Goal: Transaction & Acquisition: Purchase product/service

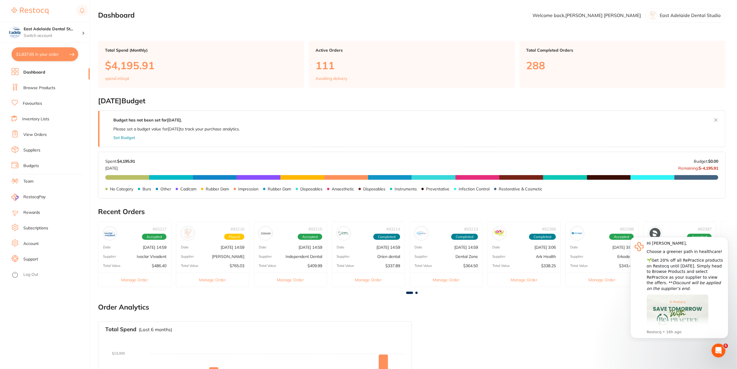
click at [46, 57] on button "$1,837.65 in your order" at bounding box center [45, 54] width 67 height 14
checkbox input "true"
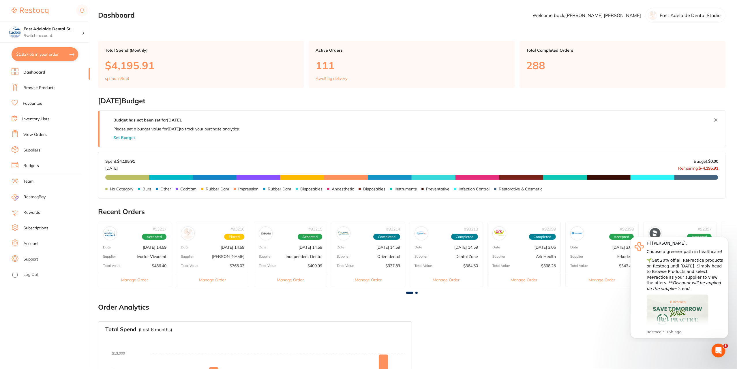
checkbox input "true"
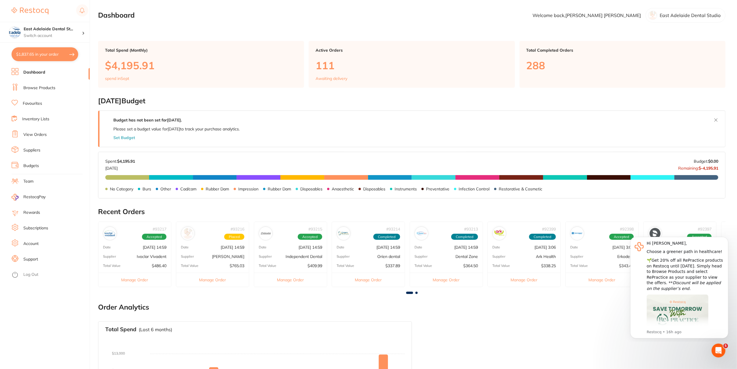
checkbox input "true"
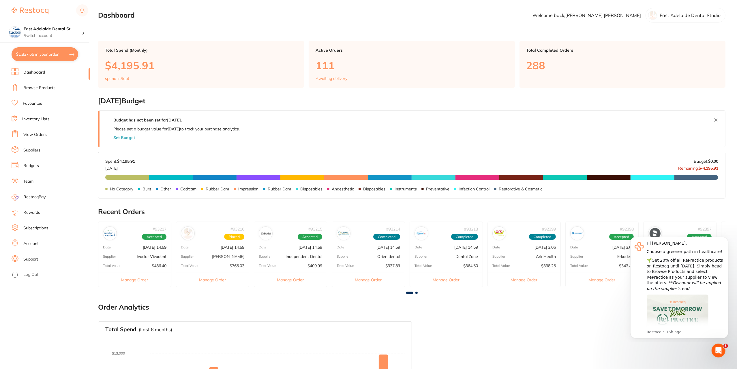
checkbox input "true"
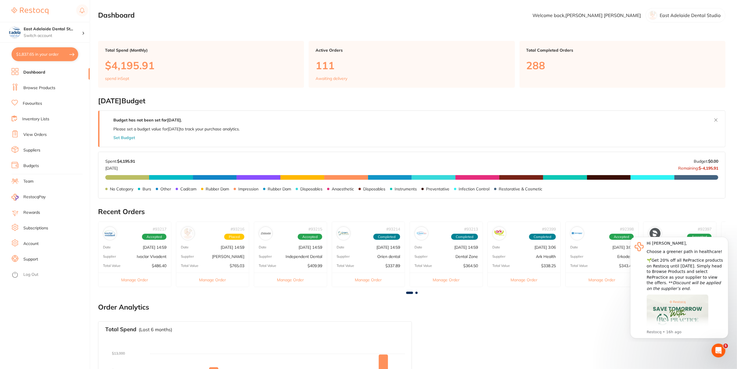
checkbox input "true"
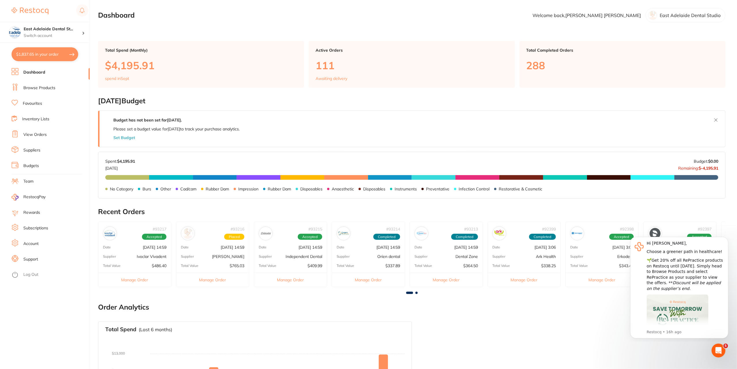
checkbox input "true"
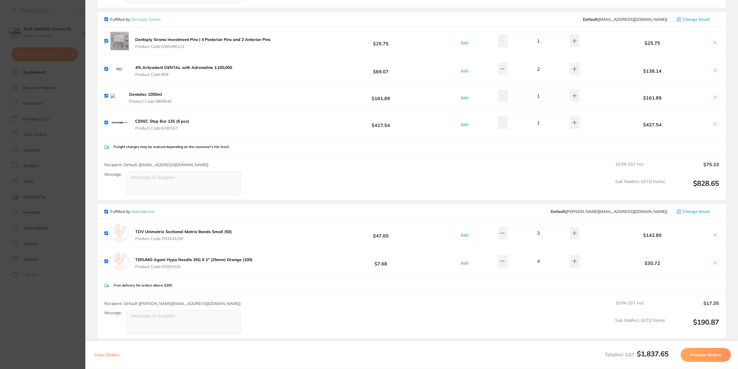
scroll to position [663, 0]
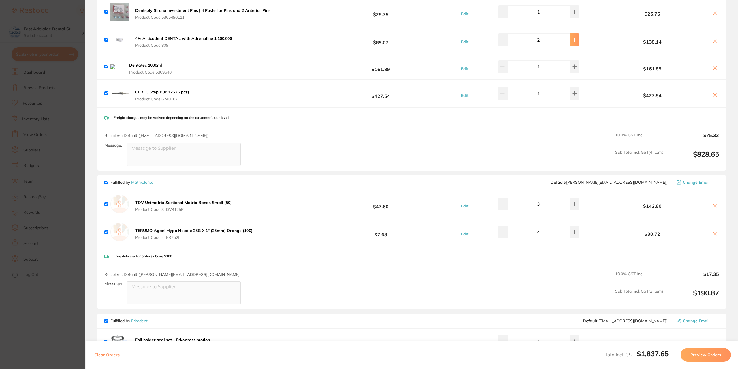
click at [573, 38] on icon at bounding box center [575, 40] width 4 height 4
click at [573, 42] on button at bounding box center [575, 39] width 10 height 13
type input "4"
click at [58, 334] on section "Update RRP Set your pre negotiated price for this item. Item Agreed RRP (excl. …" at bounding box center [369, 184] width 738 height 369
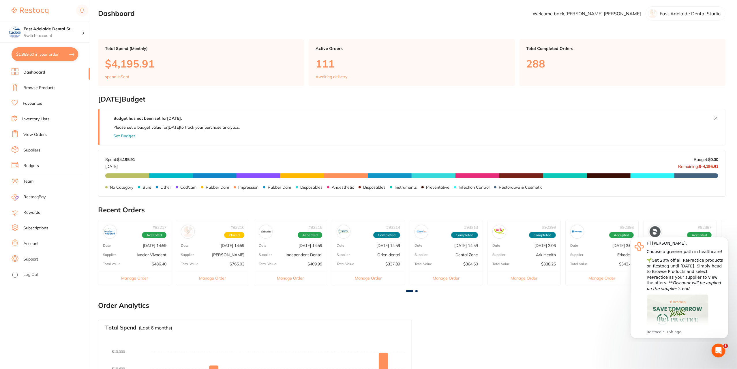
click at [32, 103] on link "Favourites" at bounding box center [32, 104] width 19 height 6
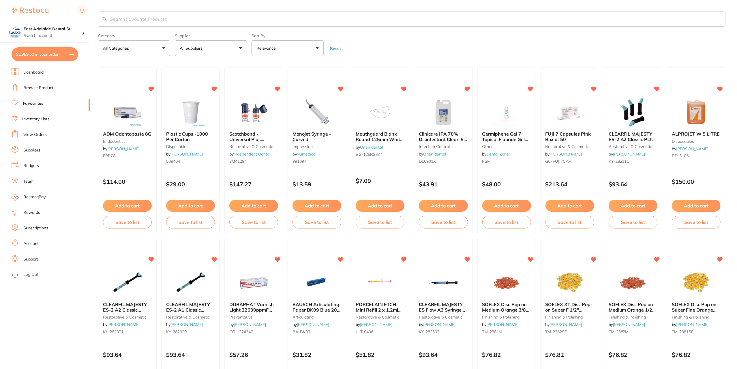
click at [206, 19] on input "search" at bounding box center [411, 19] width 627 height 15
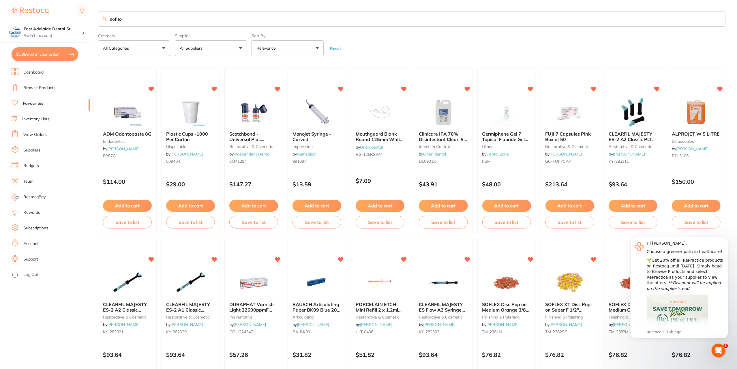
type input "soflex"
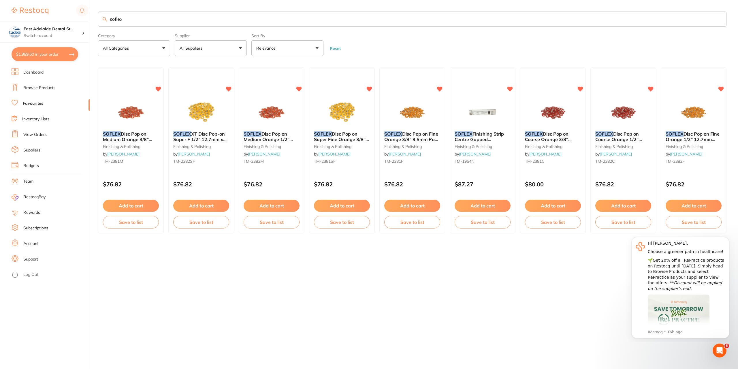
drag, startPoint x: 563, startPoint y: 206, endPoint x: 467, endPoint y: 290, distance: 127.9
click at [450, 299] on div "soflex Category All Categories All Categories finishing & polishing Clear Categ…" at bounding box center [418, 184] width 640 height 369
click at [37, 90] on link "Browse Products" at bounding box center [39, 88] width 32 height 6
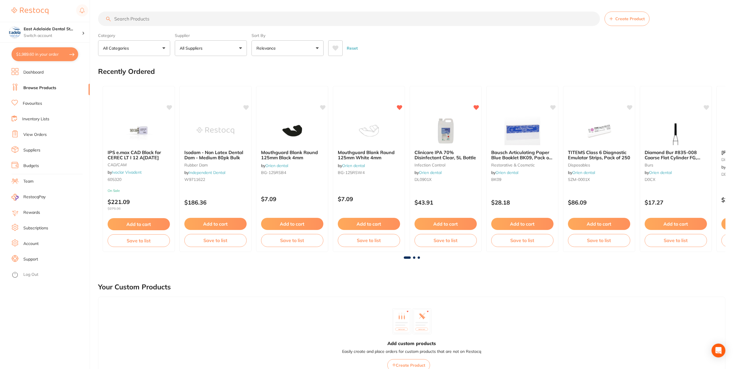
click at [138, 18] on input "search" at bounding box center [349, 19] width 502 height 14
type input "soflex"
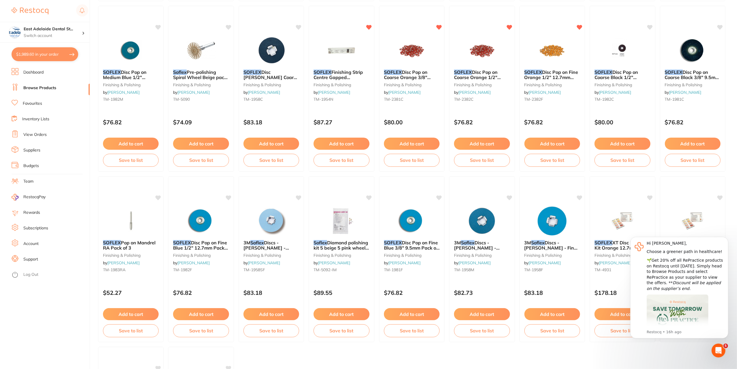
scroll to position [330, 0]
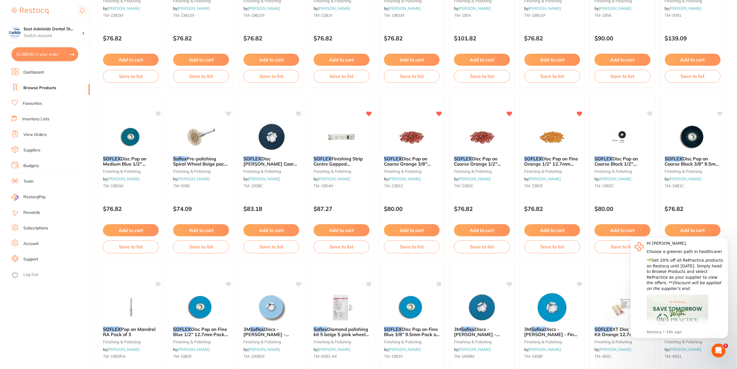
click at [29, 53] on button "$1,989.60 in your order" at bounding box center [45, 54] width 67 height 14
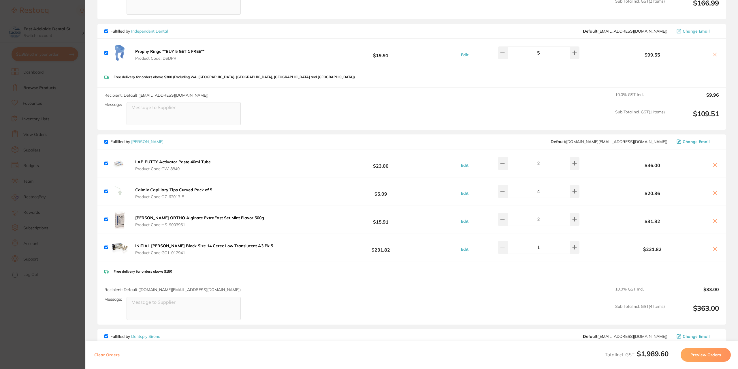
scroll to position [288, 0]
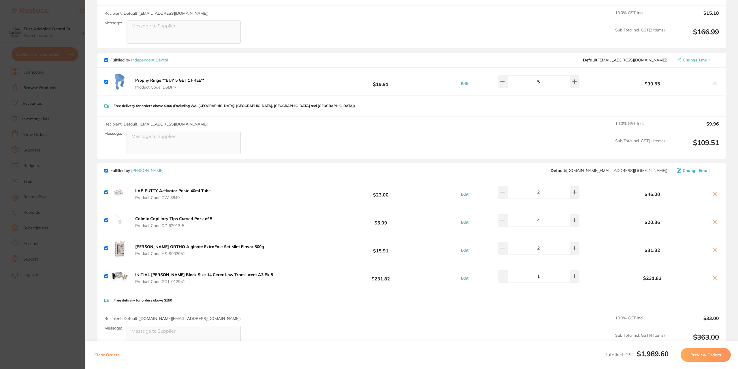
drag, startPoint x: 544, startPoint y: 221, endPoint x: 530, endPoint y: 224, distance: 14.3
click at [530, 224] on input "4" at bounding box center [539, 220] width 63 height 13
type input "6"
click at [50, 102] on section "Update RRP Set your pre negotiated price for this item. Item Agreed RRP (excl. …" at bounding box center [369, 184] width 738 height 369
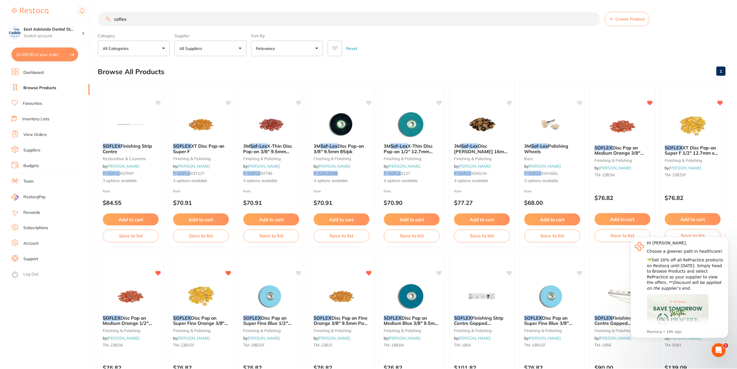
scroll to position [330, 0]
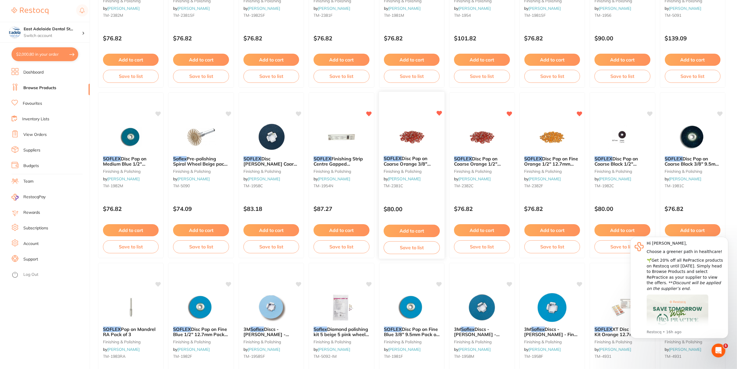
click at [422, 198] on div "SOFLEX Disc Pop on Coarse Orange 3/8" 9.5mm Pack of 85 finishing & polishing by…" at bounding box center [412, 175] width 66 height 168
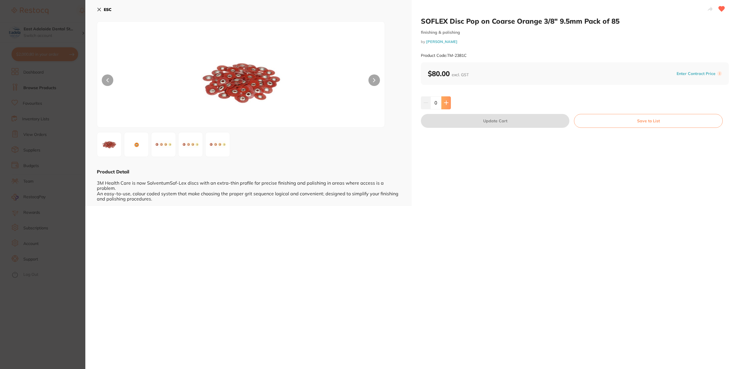
click at [446, 106] on button at bounding box center [447, 102] width 10 height 13
type input "2"
click at [452, 121] on button "Update Cart" at bounding box center [495, 121] width 149 height 14
checkbox input "false"
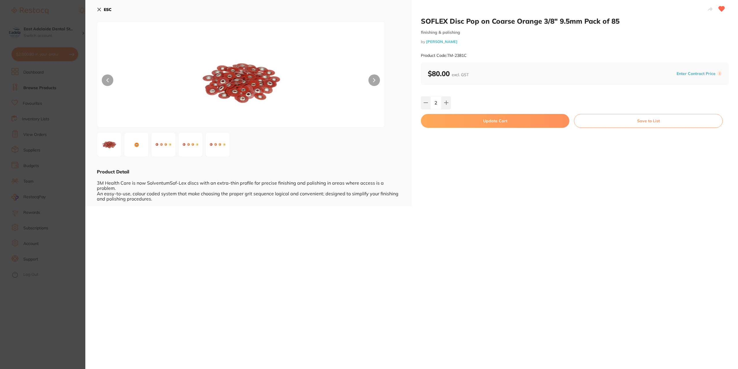
checkbox input "false"
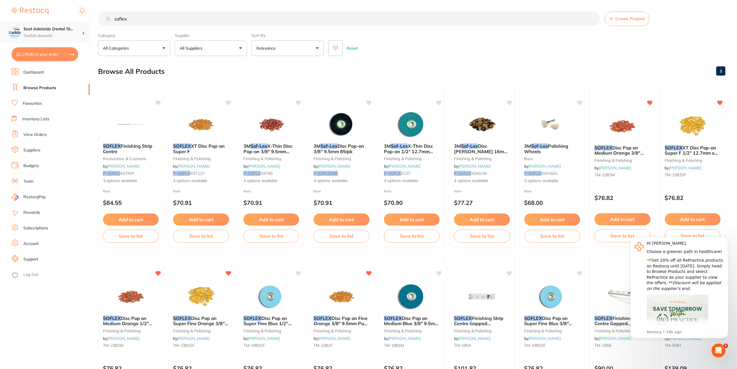
drag, startPoint x: 133, startPoint y: 18, endPoint x: 85, endPoint y: 27, distance: 48.7
click at [85, 27] on div "$2,176.80 [STREET_ADDRESS] Switch account East Adelaide Dental Studio $2,176.80…" at bounding box center [368, 184] width 737 height 369
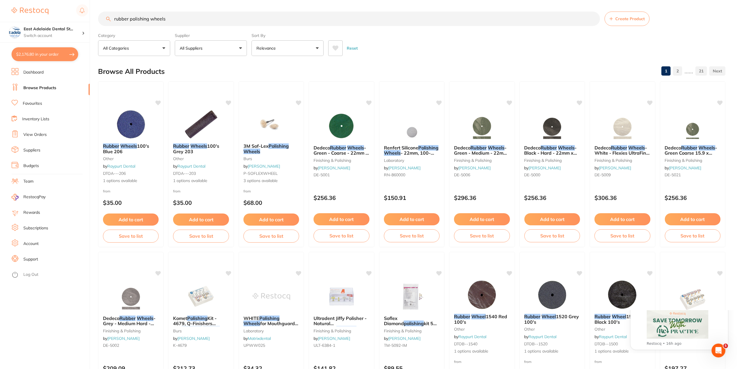
click at [421, 194] on div "$150.91" at bounding box center [411, 196] width 65 height 15
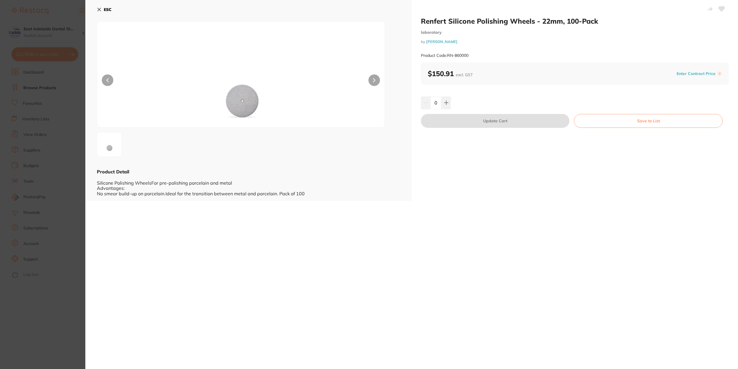
click at [57, 164] on section "Renfert Silicone Polishing Wheels - 22mm, 100-Pack laboratory by [PERSON_NAME] …" at bounding box center [369, 184] width 738 height 369
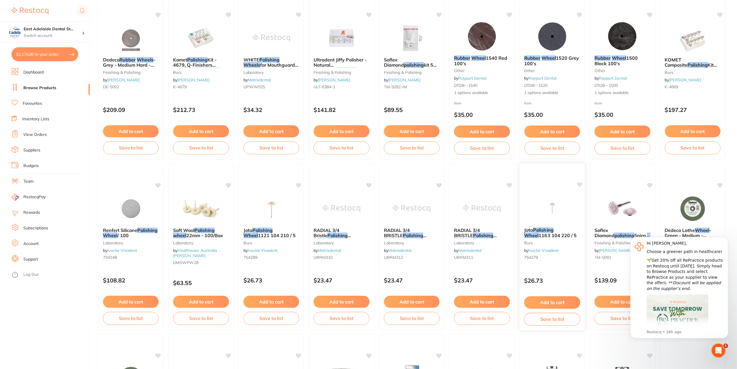
scroll to position [346, 0]
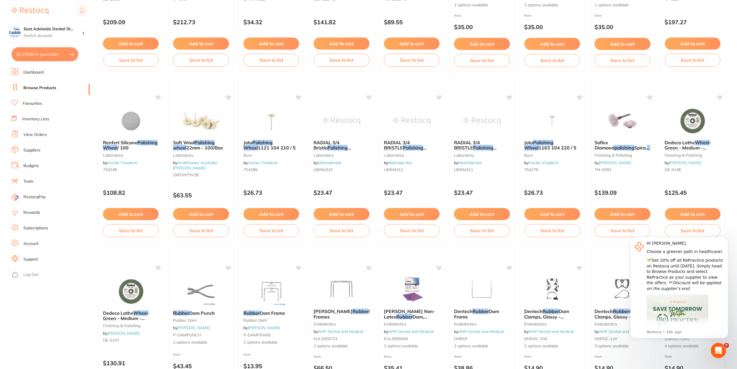
click at [719, 351] on icon "Open Intercom Messenger" at bounding box center [718, 350] width 10 height 10
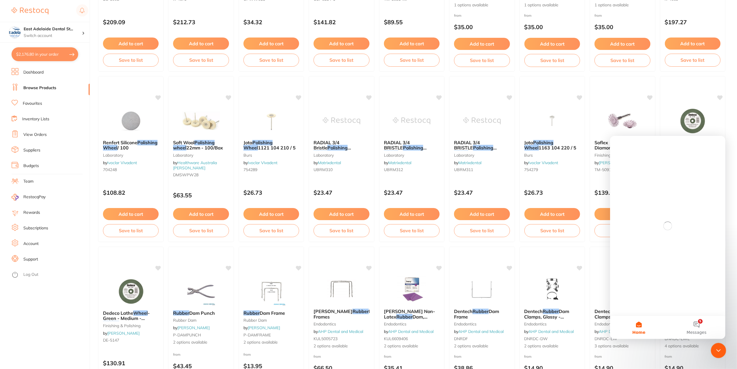
scroll to position [0, 0]
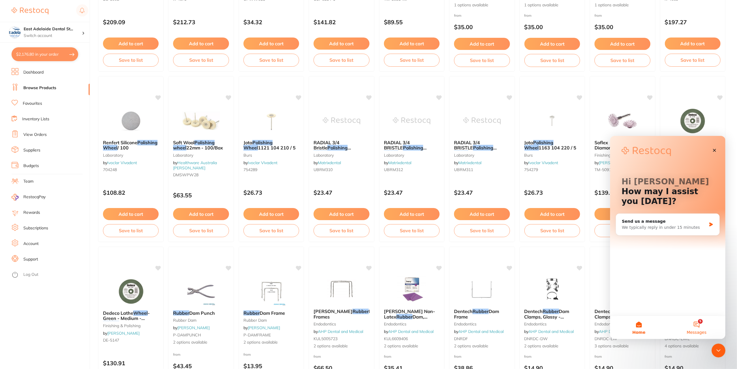
click at [701, 325] on button "5 Messages" at bounding box center [696, 327] width 58 height 23
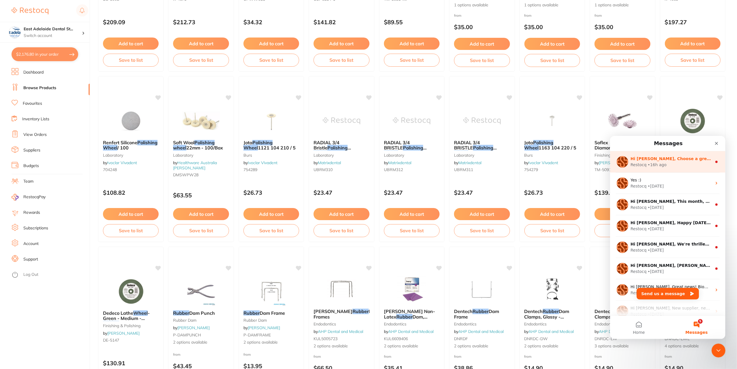
click at [702, 165] on div "Restocq • 16h ago" at bounding box center [670, 165] width 81 height 6
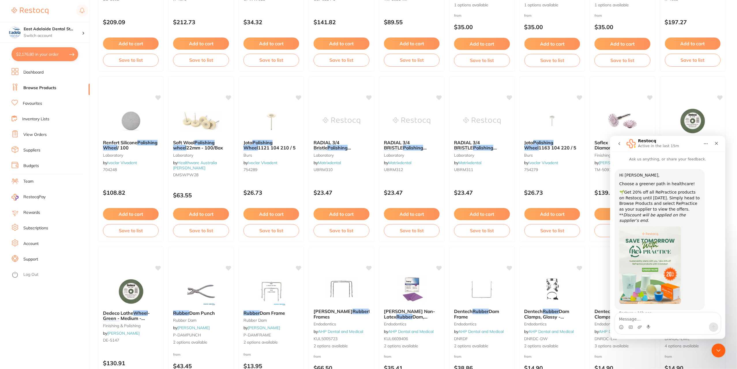
scroll to position [3, 0]
click at [715, 142] on icon "Close" at bounding box center [716, 143] width 5 height 5
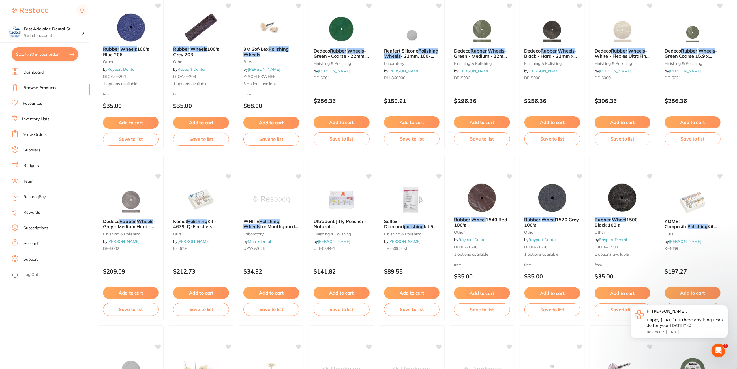
scroll to position [0, 0]
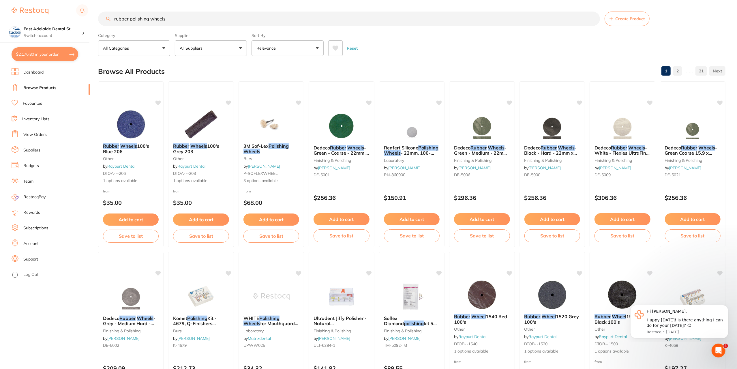
click at [219, 21] on input "rubber polishing wheels" at bounding box center [349, 19] width 502 height 14
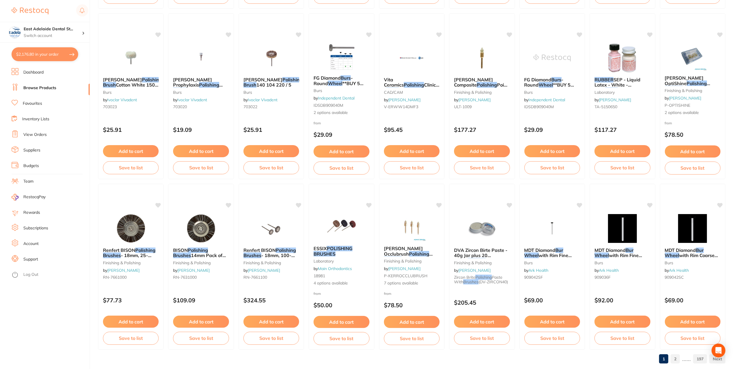
scroll to position [760, 0]
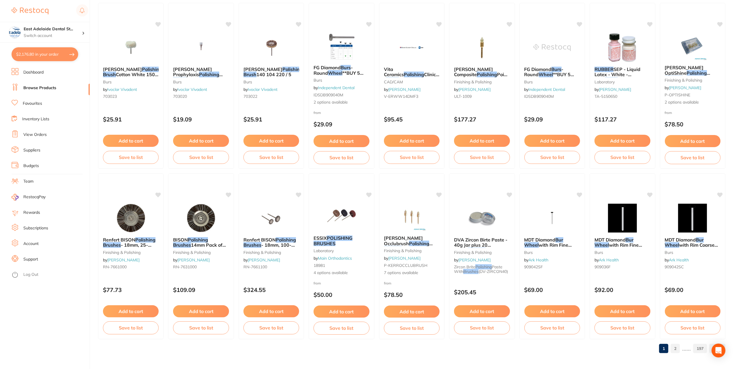
type input "rubber polishing wheels burs"
click at [676, 350] on link "2" at bounding box center [675, 349] width 9 height 12
